Goal: Download file/media

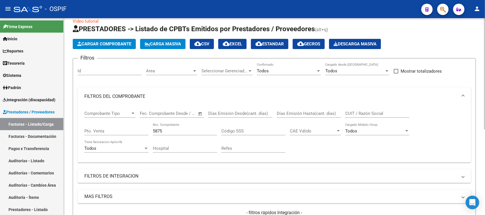
scroll to position [7, 0]
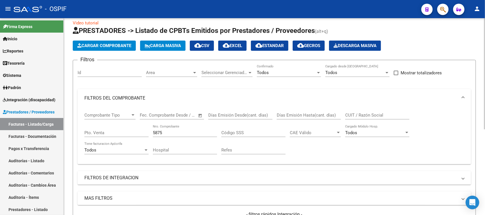
click at [483, 32] on div "Video tutorial PRESTADORES -> Listado de CPBTs Emitidos por Prestadores / Prove…" at bounding box center [275, 184] width 423 height 346
click at [319, 73] on div at bounding box center [318, 72] width 5 height 5
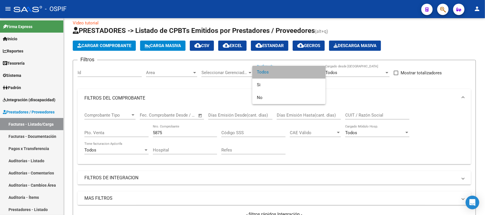
click at [318, 73] on span "Todos" at bounding box center [289, 72] width 64 height 13
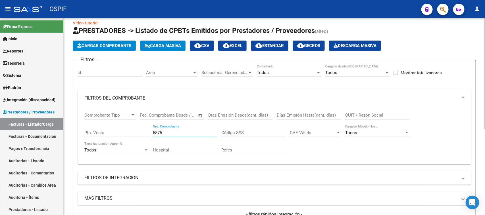
drag, startPoint x: 176, startPoint y: 133, endPoint x: 82, endPoint y: 125, distance: 94.4
click at [82, 125] on div "Comprobante Tipo Comprobante Tipo Fecha inicio – Fecha fin Fec. Comprobante Des…" at bounding box center [275, 135] width 394 height 57
type input "703"
drag, startPoint x: 387, startPoint y: 115, endPoint x: 216, endPoint y: 74, distance: 175.6
click at [216, 74] on div "Filtros Id Area Area Seleccionar Gerenciador Seleccionar Gerenciador Todos Conf…" at bounding box center [275, 152] width 394 height 174
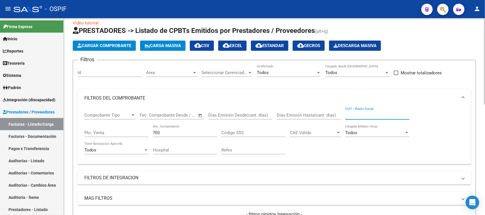
type input "0"
click at [462, 97] on span at bounding box center [463, 98] width 2 height 6
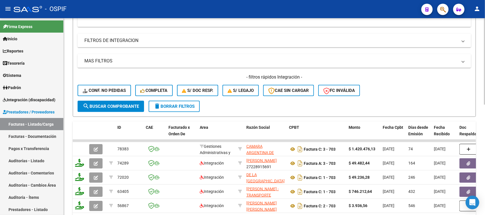
scroll to position [145, 0]
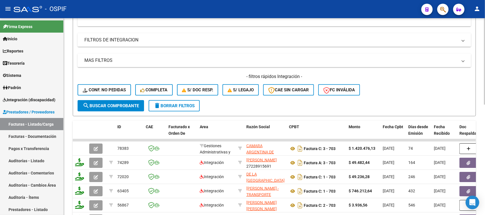
click at [485, 163] on div at bounding box center [484, 126] width 1 height 87
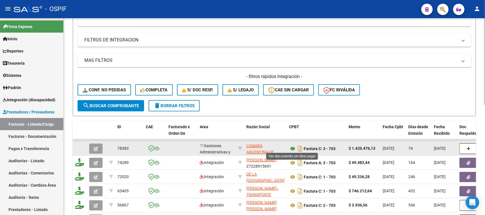
click at [292, 146] on icon at bounding box center [292, 148] width 7 height 7
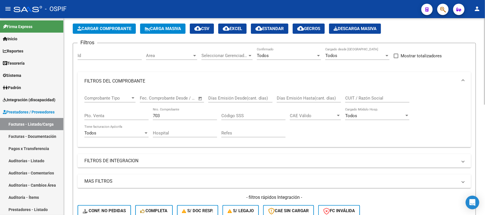
scroll to position [0, 0]
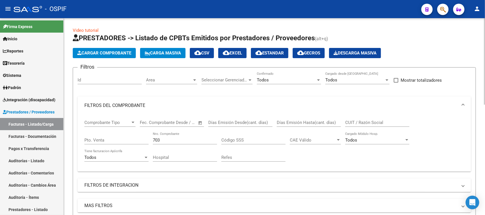
click at [485, 14] on div "menu - OSPIF person Firma Express Inicio Calendario SSS Instructivos Contacto O…" at bounding box center [242, 107] width 485 height 215
drag, startPoint x: 170, startPoint y: 141, endPoint x: 100, endPoint y: 121, distance: 73.5
click at [100, 121] on div "Comprobante Tipo Comprobante Tipo Fecha inicio – Fecha fin Fec. Comprobante Des…" at bounding box center [274, 141] width 380 height 53
click at [385, 123] on input "CUIT / Razón Social" at bounding box center [377, 122] width 64 height 5
type input "30716109972"
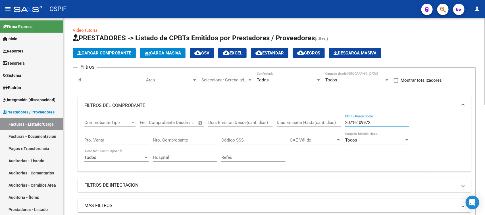
click at [463, 103] on span at bounding box center [463, 106] width 2 height 6
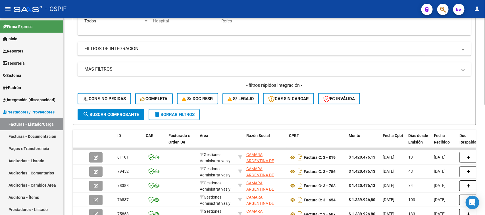
scroll to position [138, 0]
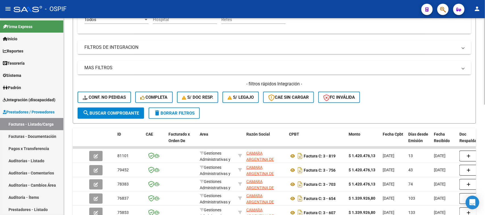
click at [485, 161] on div at bounding box center [484, 123] width 1 height 87
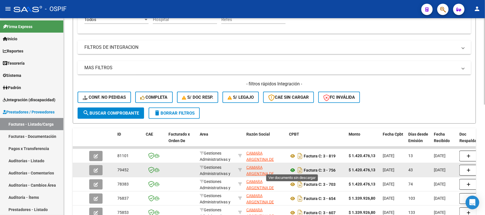
click at [292, 170] on icon at bounding box center [292, 170] width 7 height 7
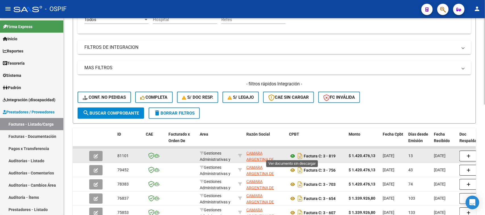
click at [292, 154] on icon at bounding box center [292, 156] width 7 height 7
